Goal: Obtain resource: Obtain resource

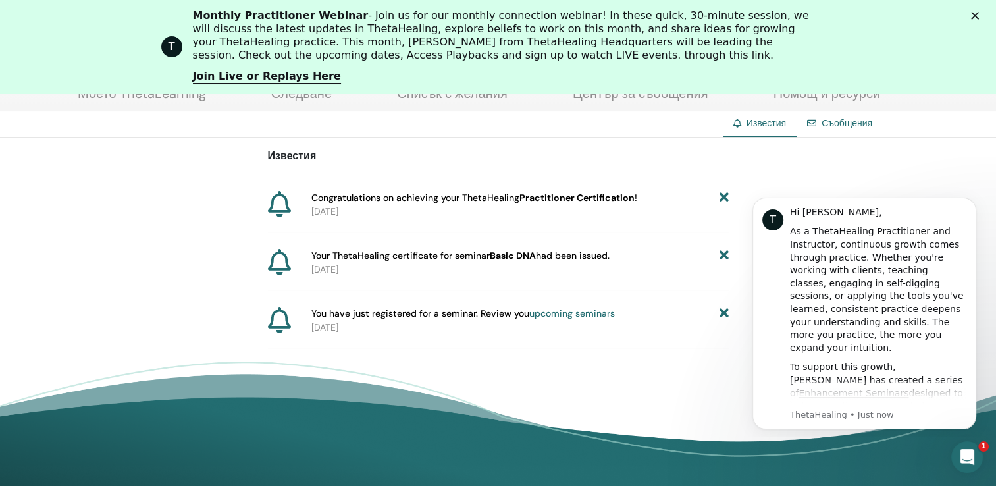
scroll to position [184, 0]
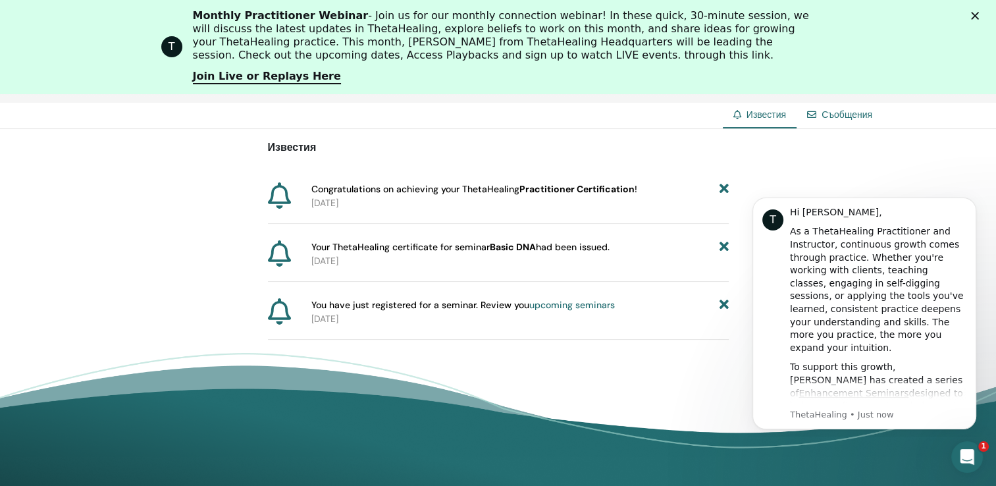
click at [571, 190] on b "Practitioner Certification" at bounding box center [576, 189] width 115 height 12
click at [282, 197] on icon at bounding box center [279, 195] width 23 height 26
click at [546, 192] on b "Practitioner Certification" at bounding box center [576, 189] width 115 height 12
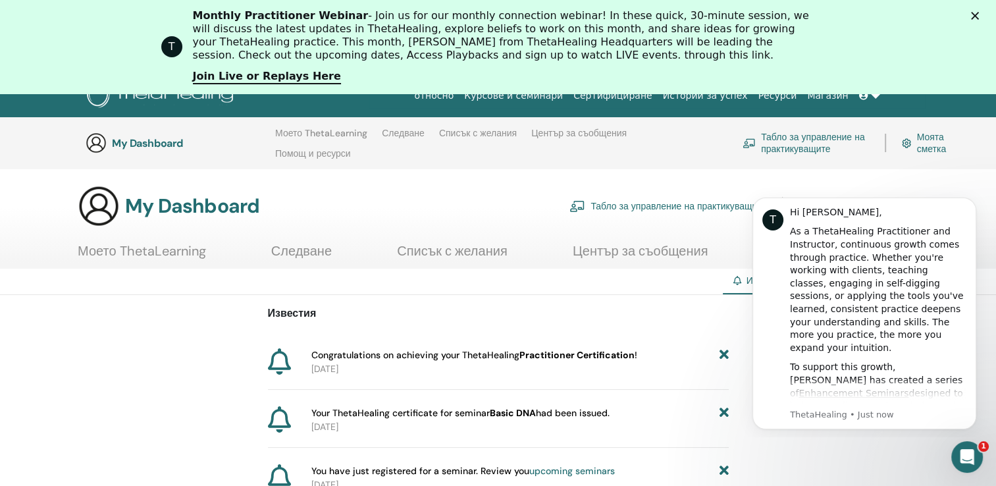
scroll to position [0, 0]
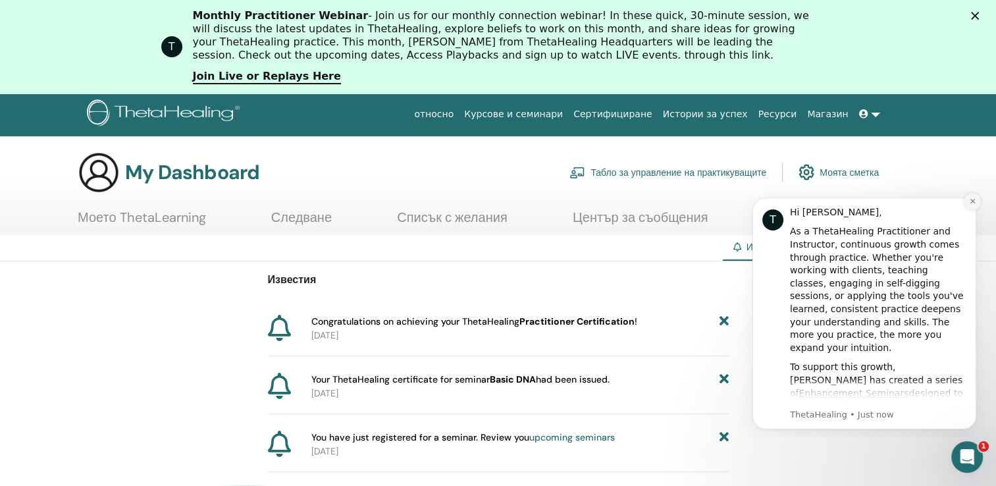
click at [975, 200] on icon "Dismiss notification" at bounding box center [972, 200] width 7 height 7
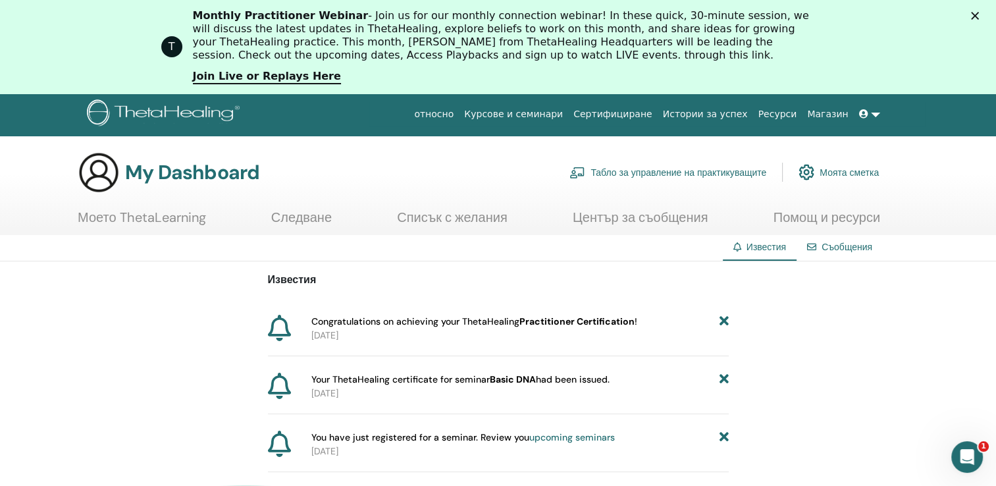
click at [613, 320] on b "Practitioner Certification" at bounding box center [576, 321] width 115 height 12
drag, startPoint x: 416, startPoint y: 326, endPoint x: 388, endPoint y: 325, distance: 28.3
click at [414, 325] on span "Congratulations on achieving your ThetaHealing Practitioner Certification !" at bounding box center [474, 322] width 326 height 14
click at [388, 326] on span "Congratulations on achieving your ThetaHealing Practitioner Certification !" at bounding box center [474, 322] width 326 height 14
click at [153, 224] on link "Моето ThetaLearning" at bounding box center [142, 222] width 128 height 26
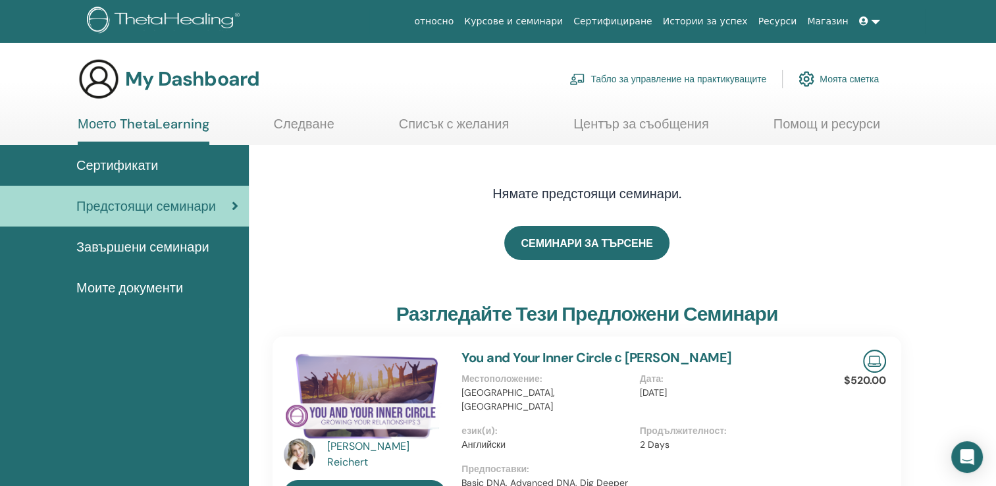
drag, startPoint x: 125, startPoint y: 275, endPoint x: 128, endPoint y: 286, distance: 11.7
click at [125, 276] on link "Моите документи" at bounding box center [124, 287] width 249 height 41
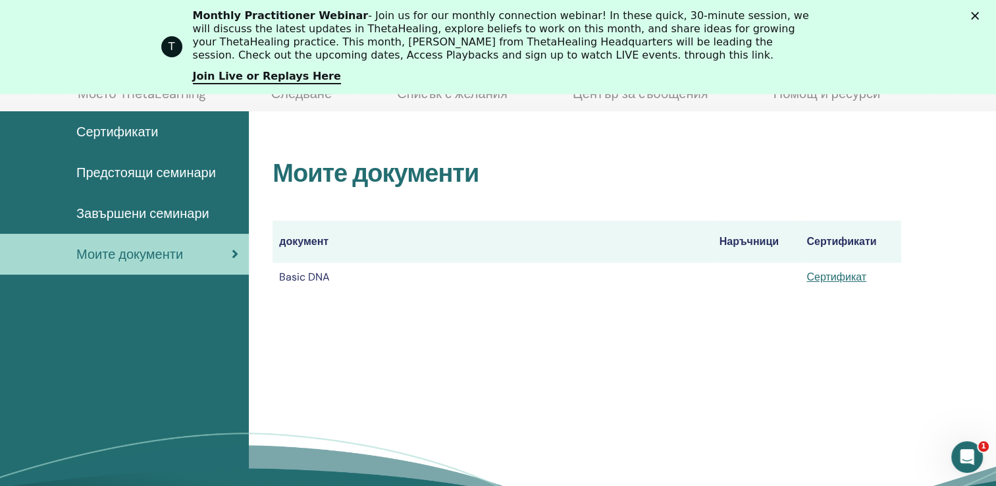
scroll to position [184, 0]
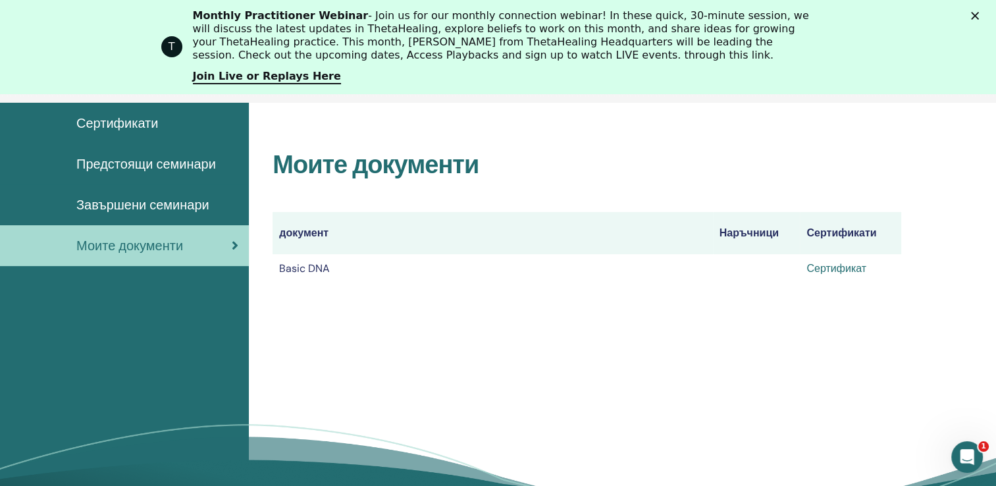
click at [816, 267] on link "Сертификат" at bounding box center [836, 268] width 60 height 14
